Goal: Communication & Community: Answer question/provide support

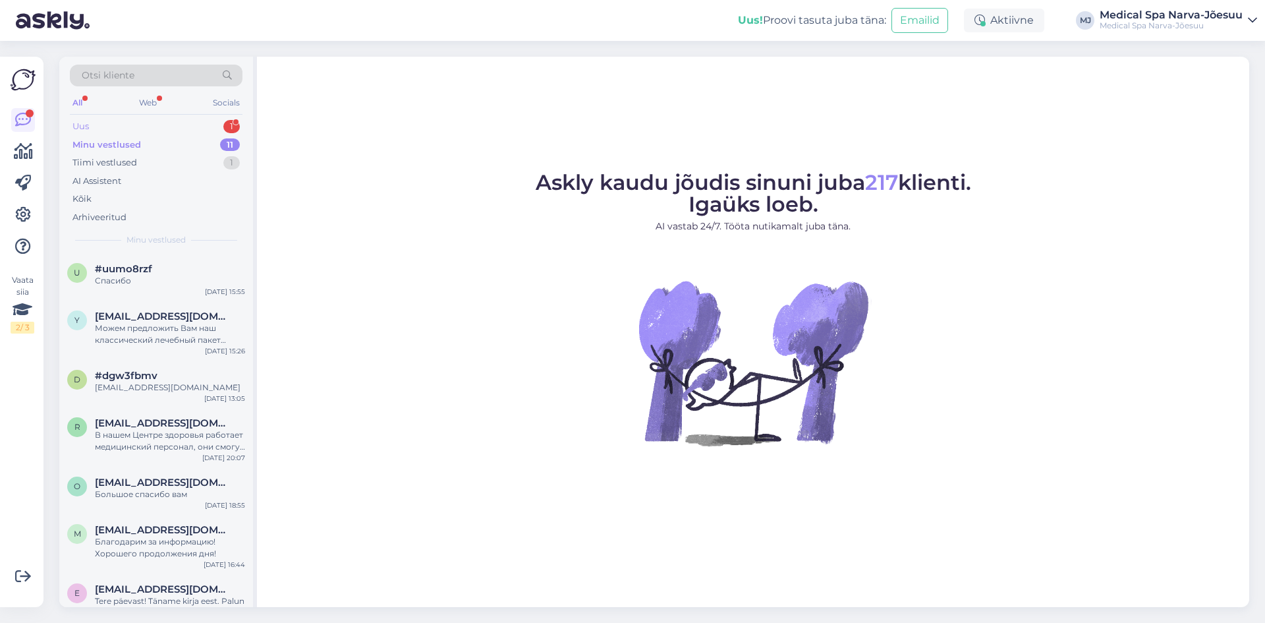
click at [175, 130] on div "Uus 1" at bounding box center [156, 126] width 173 height 18
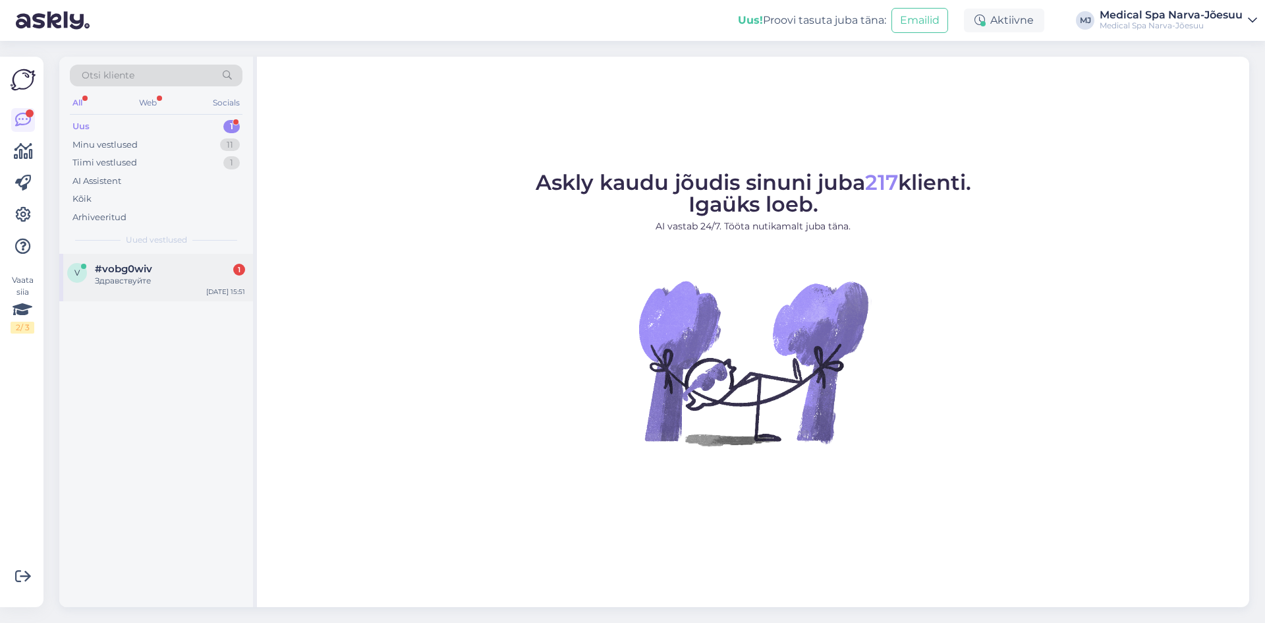
click at [165, 272] on div "#vobg0wiv 1" at bounding box center [170, 269] width 150 height 12
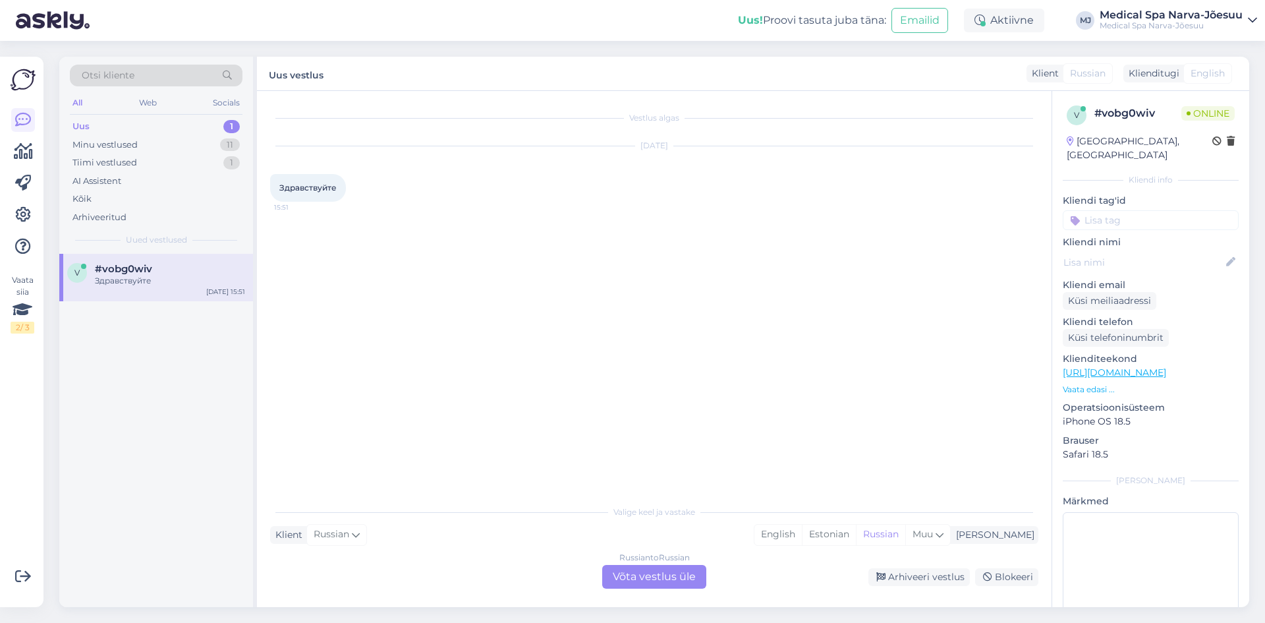
click at [656, 570] on div "Russian to Russian Võta vestlus üle" at bounding box center [654, 577] width 104 height 24
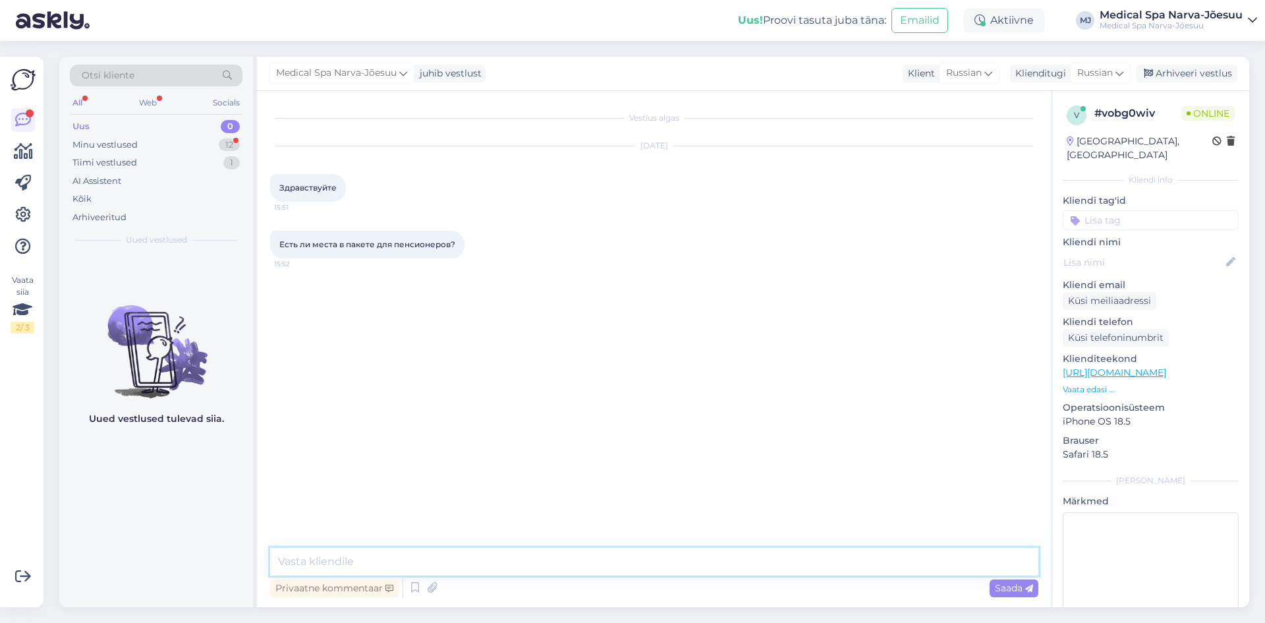
click at [431, 556] on textarea at bounding box center [654, 562] width 768 height 28
click at [88, 138] on div "Minu vestlused" at bounding box center [104, 144] width 65 height 13
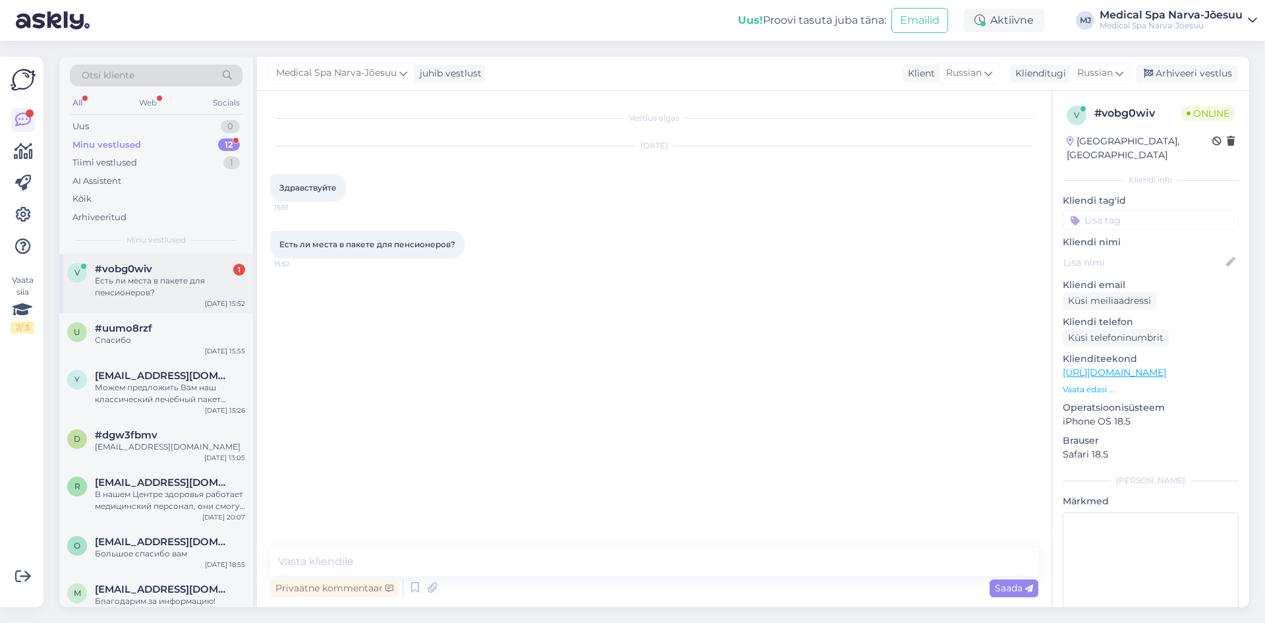
click at [179, 277] on div "Есть ли места в пакете для пенсионеров?" at bounding box center [170, 287] width 150 height 24
click at [458, 567] on textarea at bounding box center [654, 562] width 768 height 28
type textarea "д"
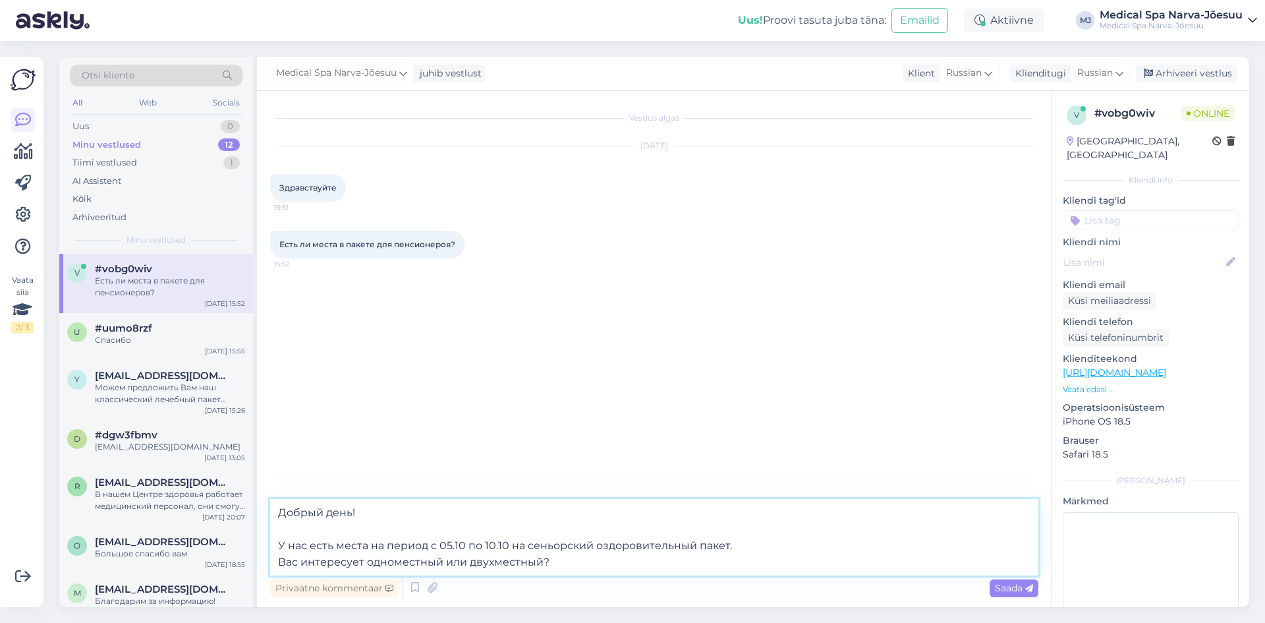
click at [538, 561] on textarea "Добрый день! У нас есть места на период с 05.10 по 10.10 на сеньорский оздорови…" at bounding box center [654, 537] width 768 height 76
click at [510, 547] on textarea "Добрый день! У нас есть места на период с 05.10 по 10.10 на сеньорский оздорови…" at bounding box center [654, 537] width 768 height 76
type textarea "Добрый день! У нас есть места на период с [DATE] по [DATE] на сеньорский оздоро…"
click at [1027, 592] on icon at bounding box center [1029, 589] width 8 height 8
